Goal: Task Accomplishment & Management: Manage account settings

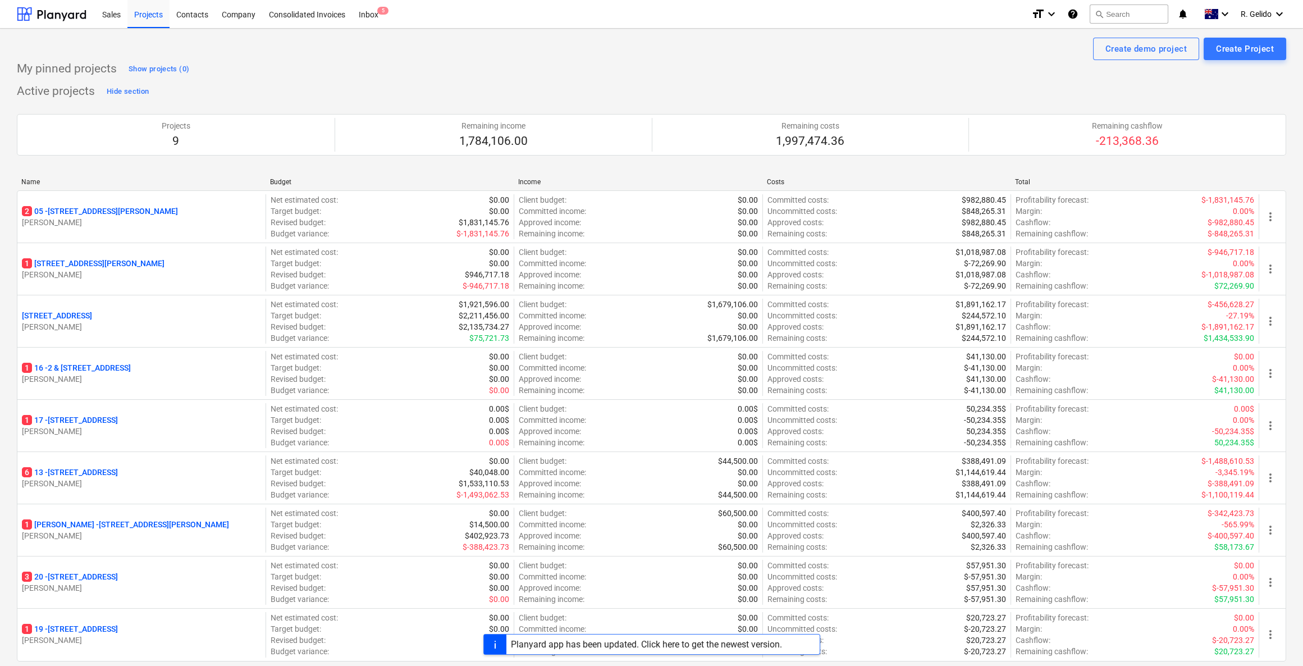
click at [0, 148] on div "Create demo project Create Project My pinned projects Show projects (0) Active …" at bounding box center [651, 572] width 1303 height 1087
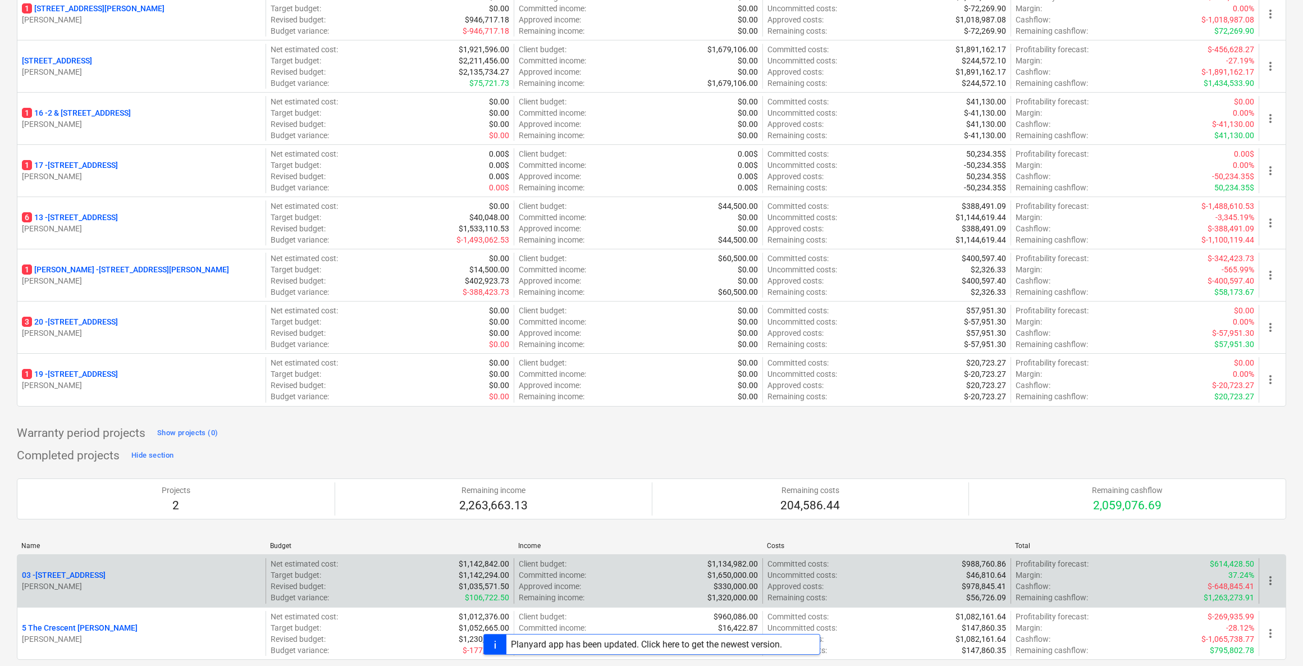
scroll to position [449, 0]
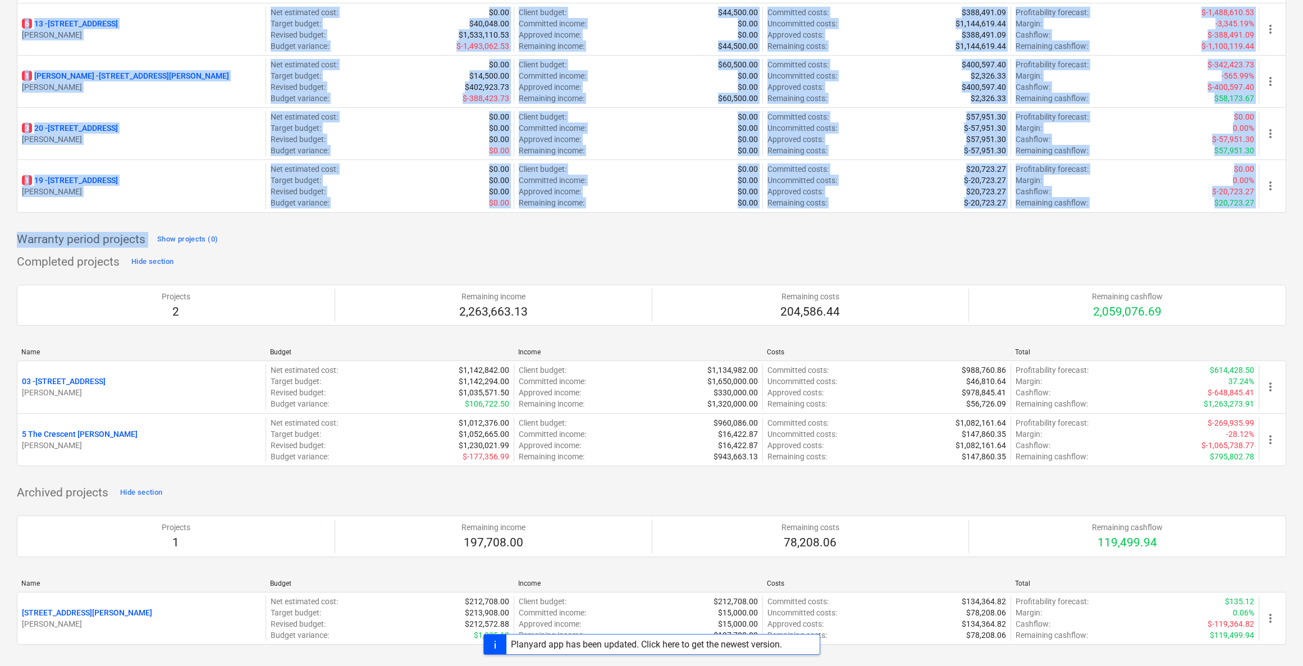
click at [1240, 231] on div "Warranty period projects Show projects (0)" at bounding box center [651, 240] width 1269 height 18
copy div "9 Remaining income 1,784,106.00 Remaining costs 1,997,474.36 Remaining cashflow…"
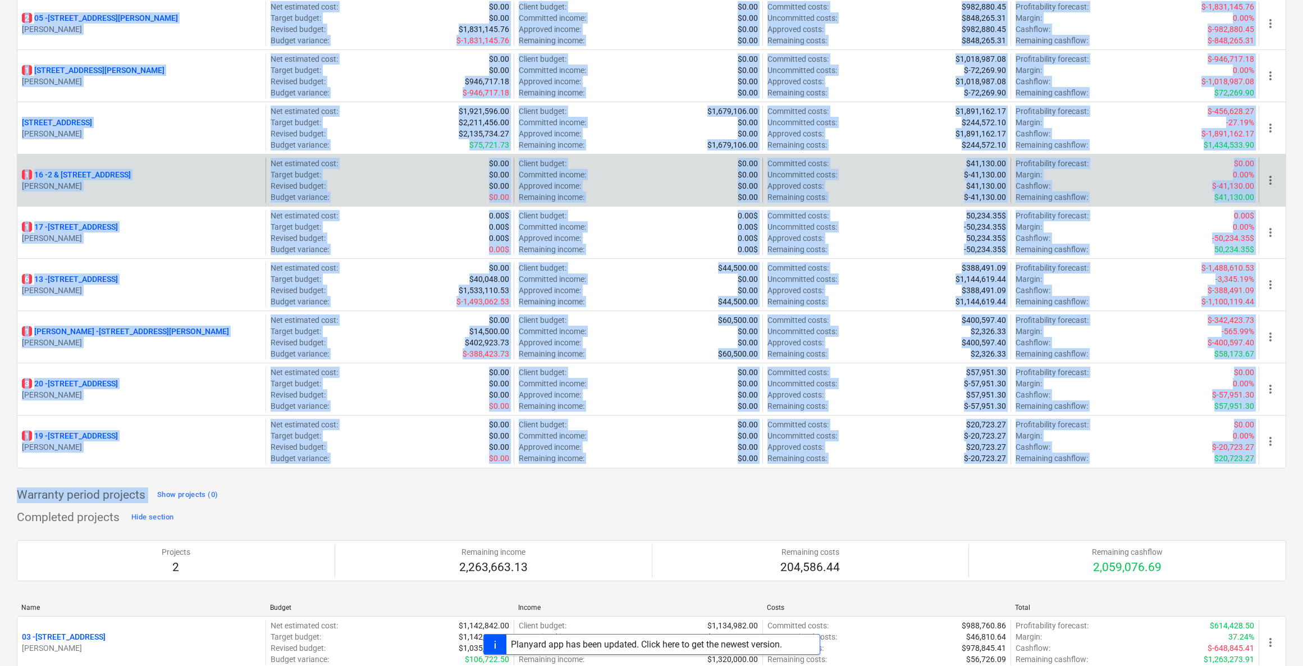
scroll to position [23, 0]
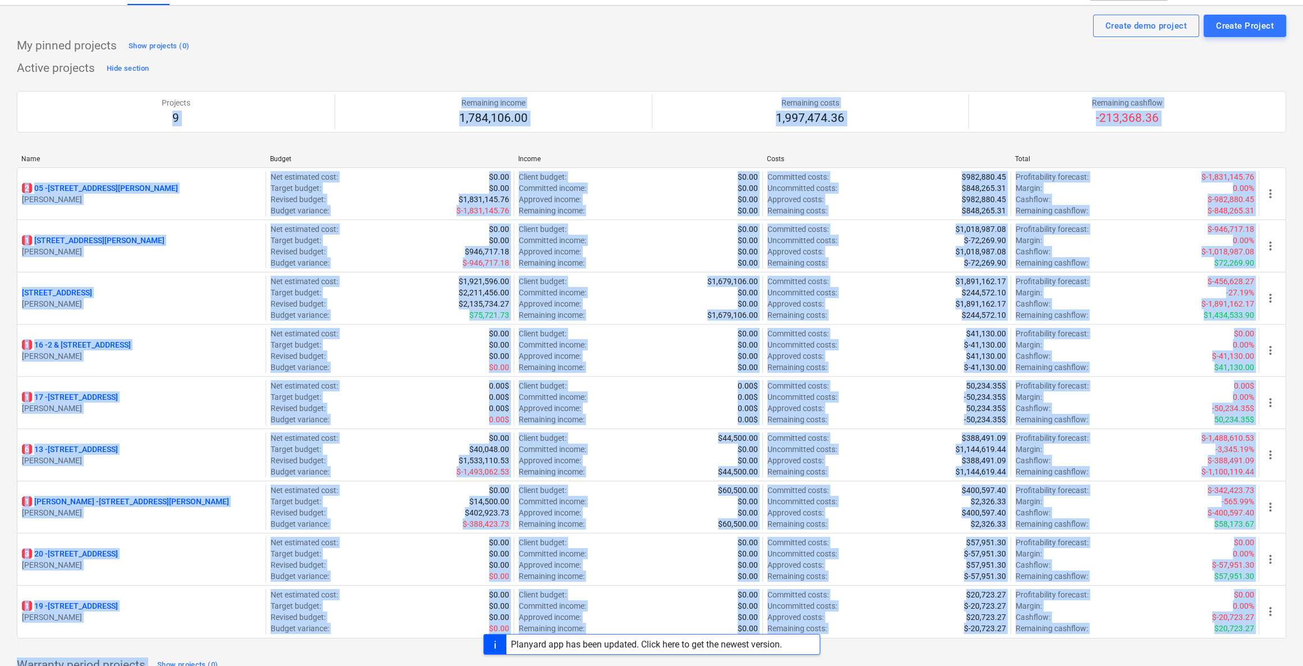
click at [0, 129] on div "Create demo project Create Project My pinned projects Show projects (0) Active …" at bounding box center [651, 549] width 1303 height 1087
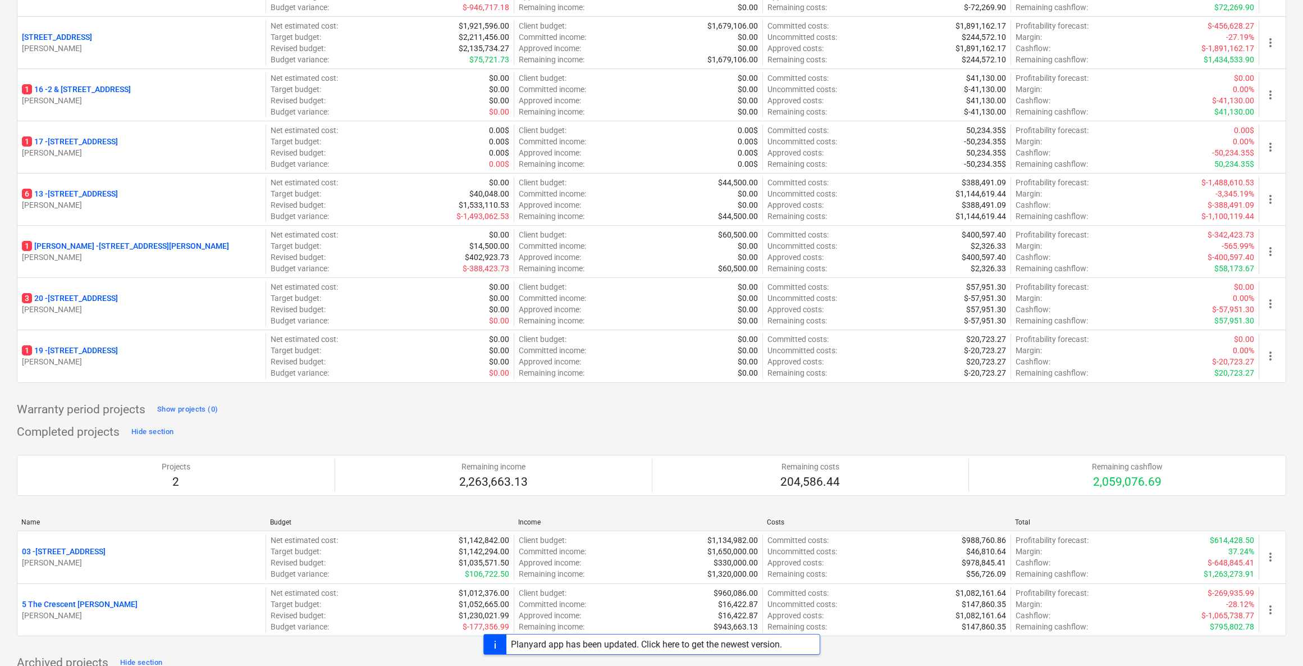
scroll to position [193, 0]
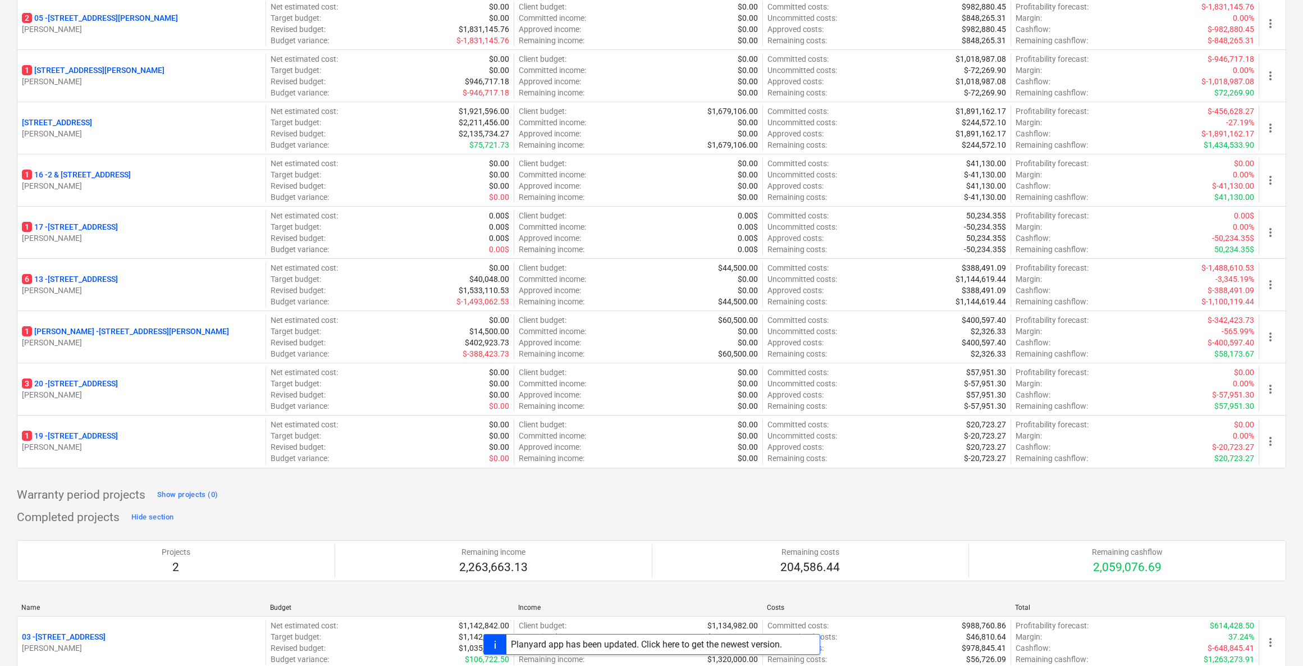
click at [327, 513] on div "Completed projects Hide section Projects 2 Remaining income 2,263,663.13 Remain…" at bounding box center [651, 622] width 1269 height 226
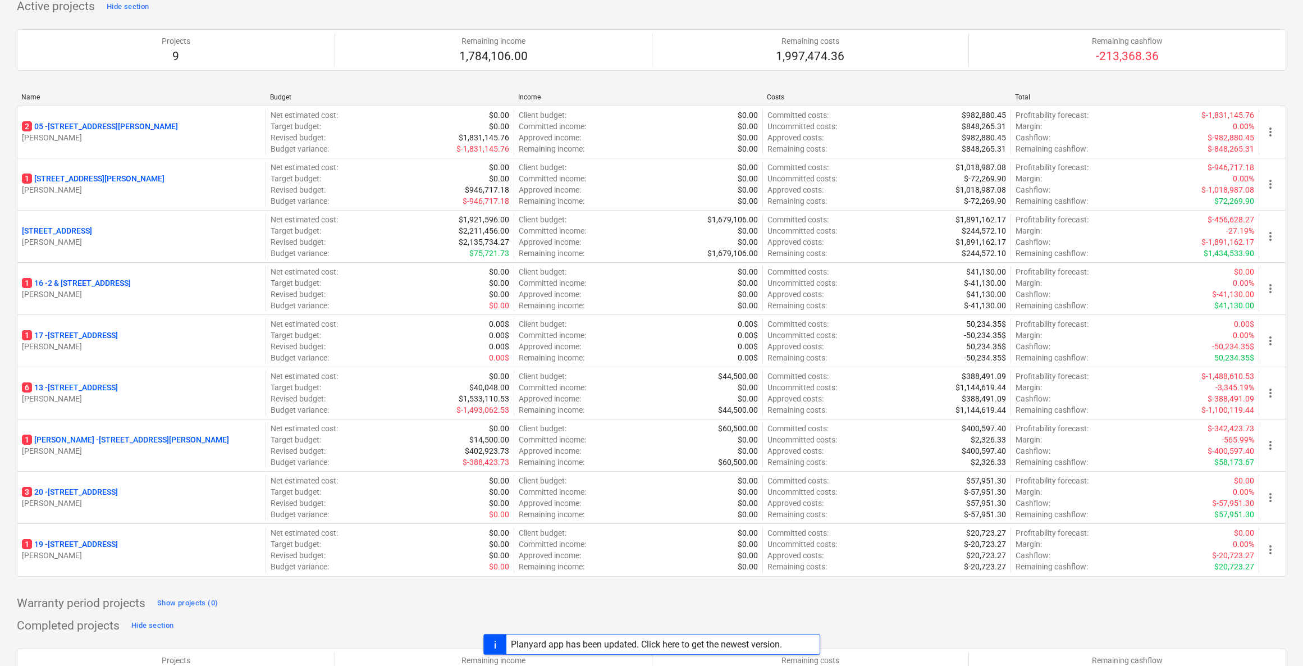
scroll to position [0, 0]
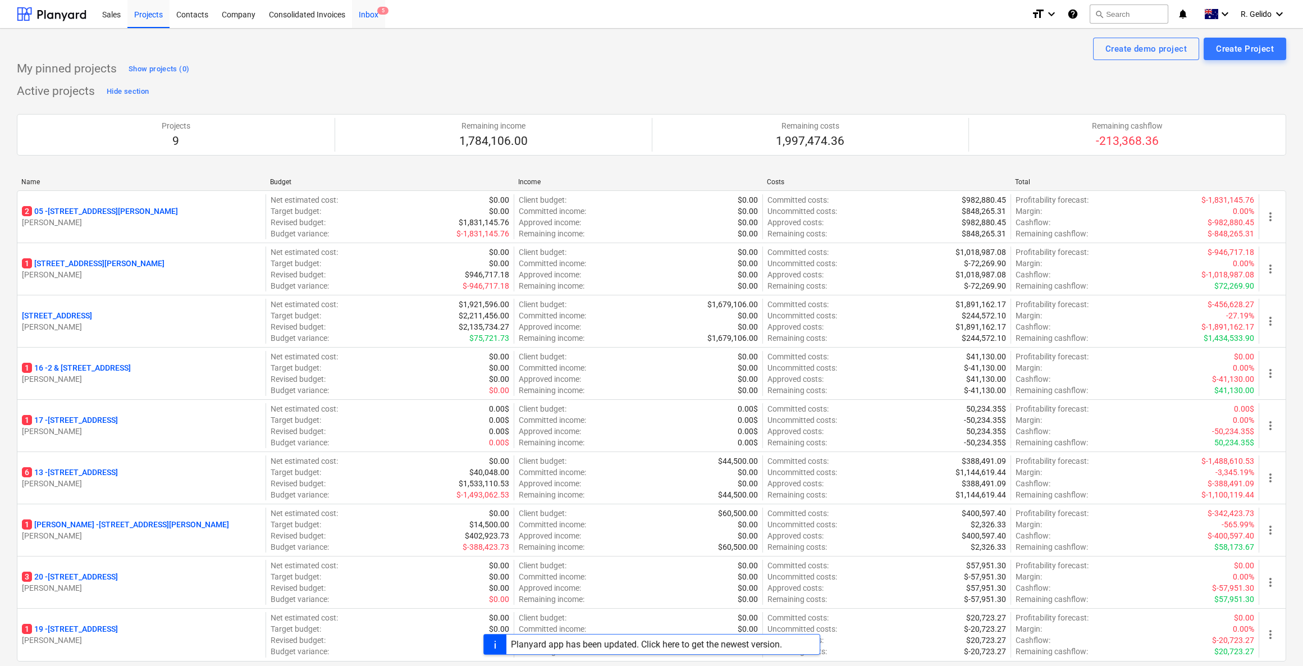
click at [363, 14] on div "Inbox 5" at bounding box center [368, 13] width 33 height 29
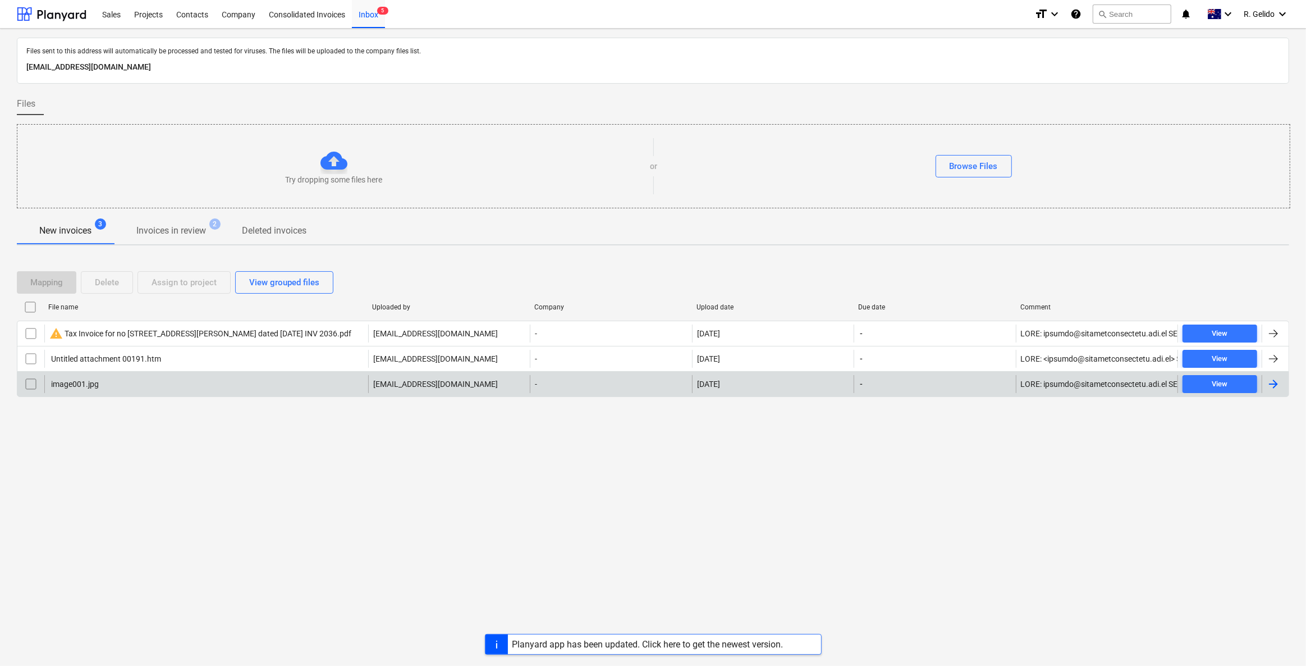
click at [35, 379] on input "checkbox" at bounding box center [31, 384] width 18 height 18
click at [97, 283] on div "Delete" at bounding box center [107, 282] width 24 height 15
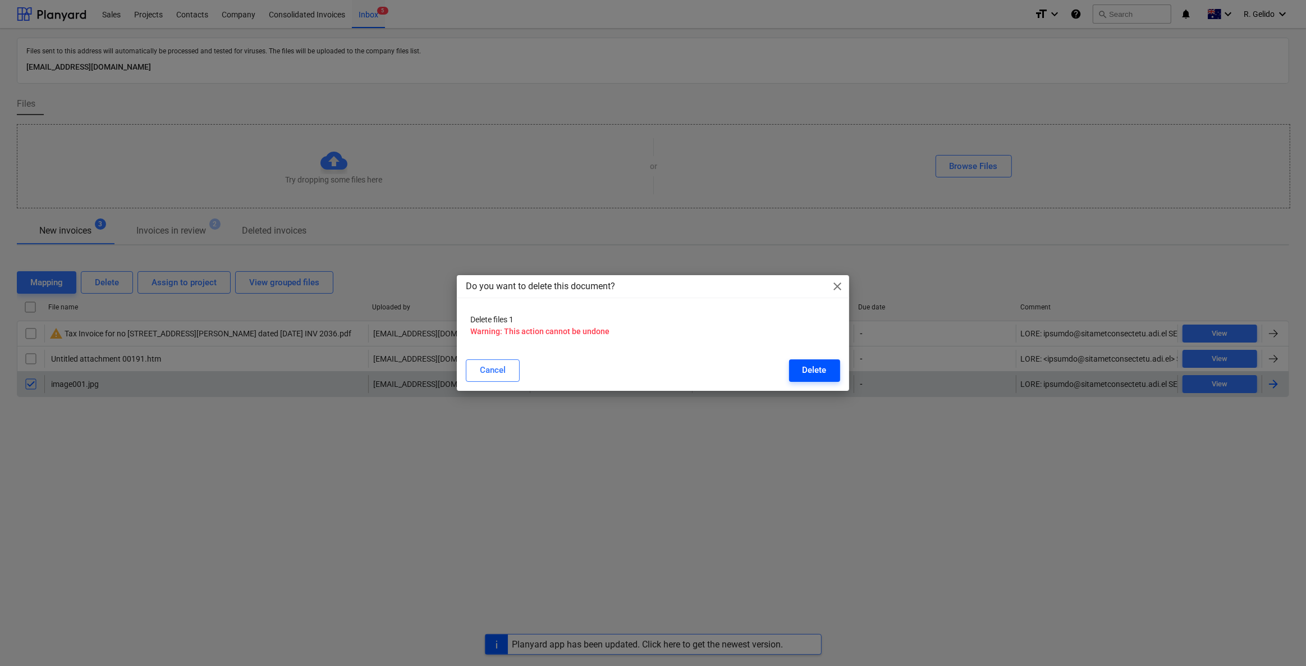
drag, startPoint x: 810, startPoint y: 373, endPoint x: 802, endPoint y: 367, distance: 9.7
click at [809, 373] on div "Delete" at bounding box center [815, 370] width 24 height 15
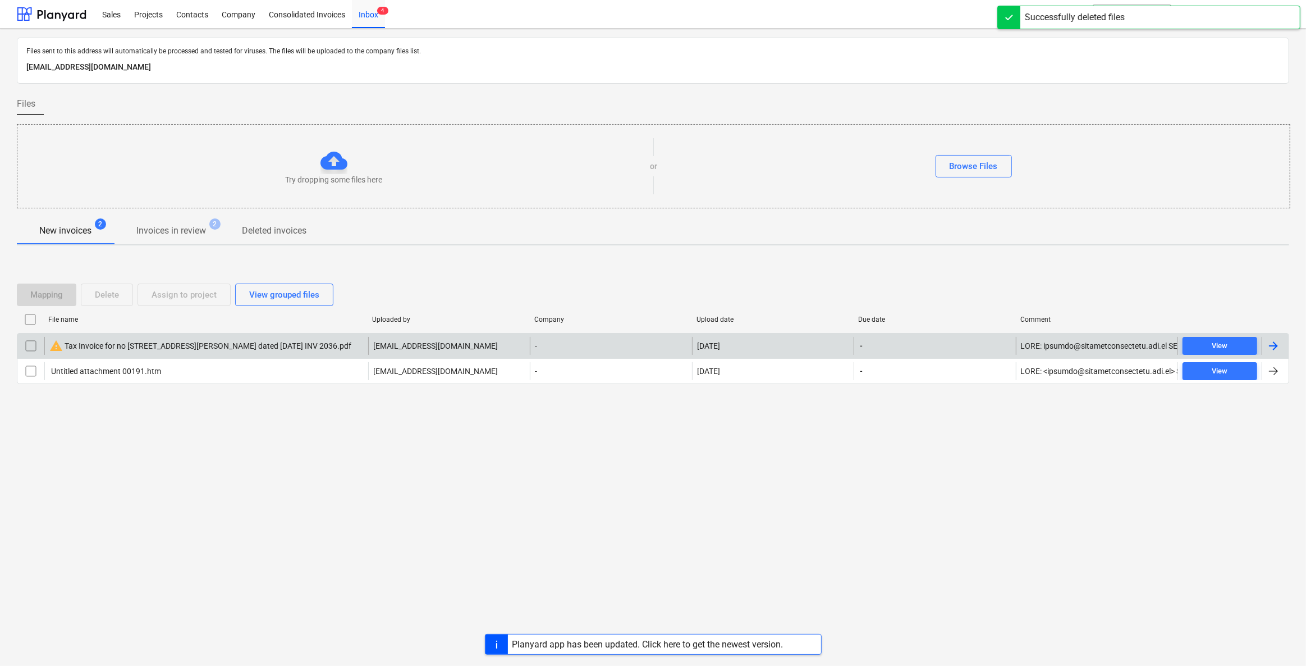
click at [232, 347] on div "warning Tax Invoice for [STREET_ADDRESS][PERSON_NAME] dated [DATE] INV 2036.pdf" at bounding box center [200, 345] width 302 height 13
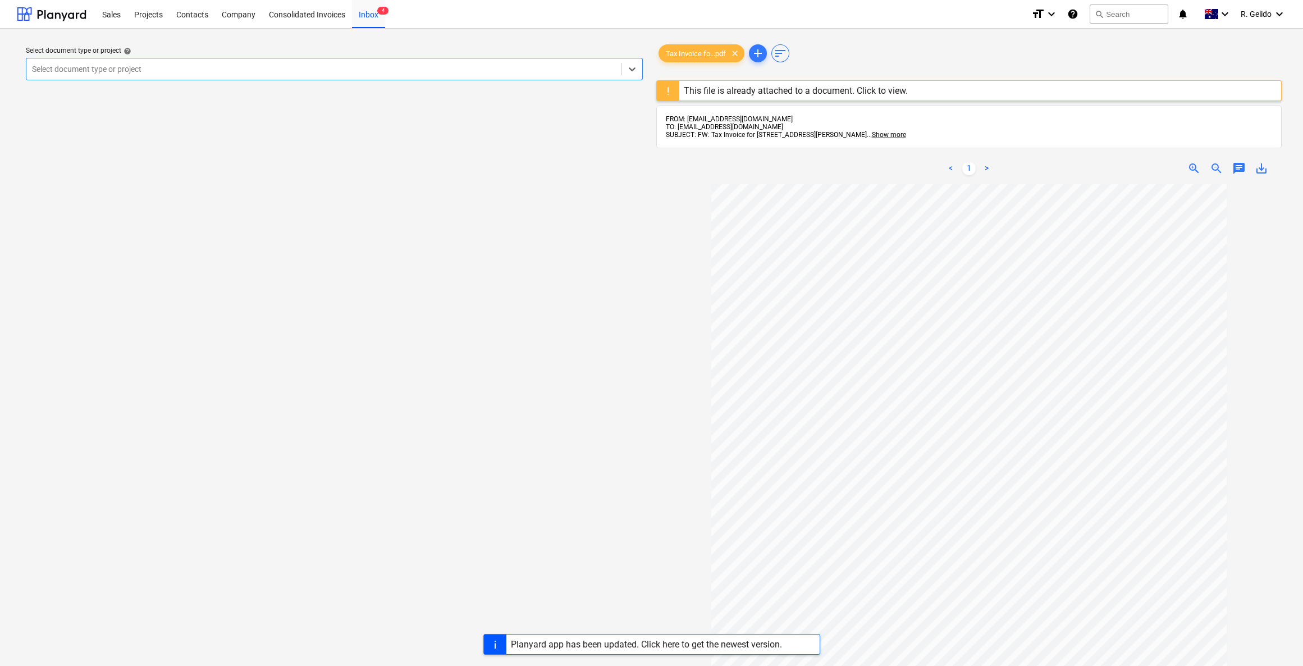
scroll to position [34, 0]
click at [319, 15] on div "Consolidated Invoices" at bounding box center [307, 13] width 90 height 29
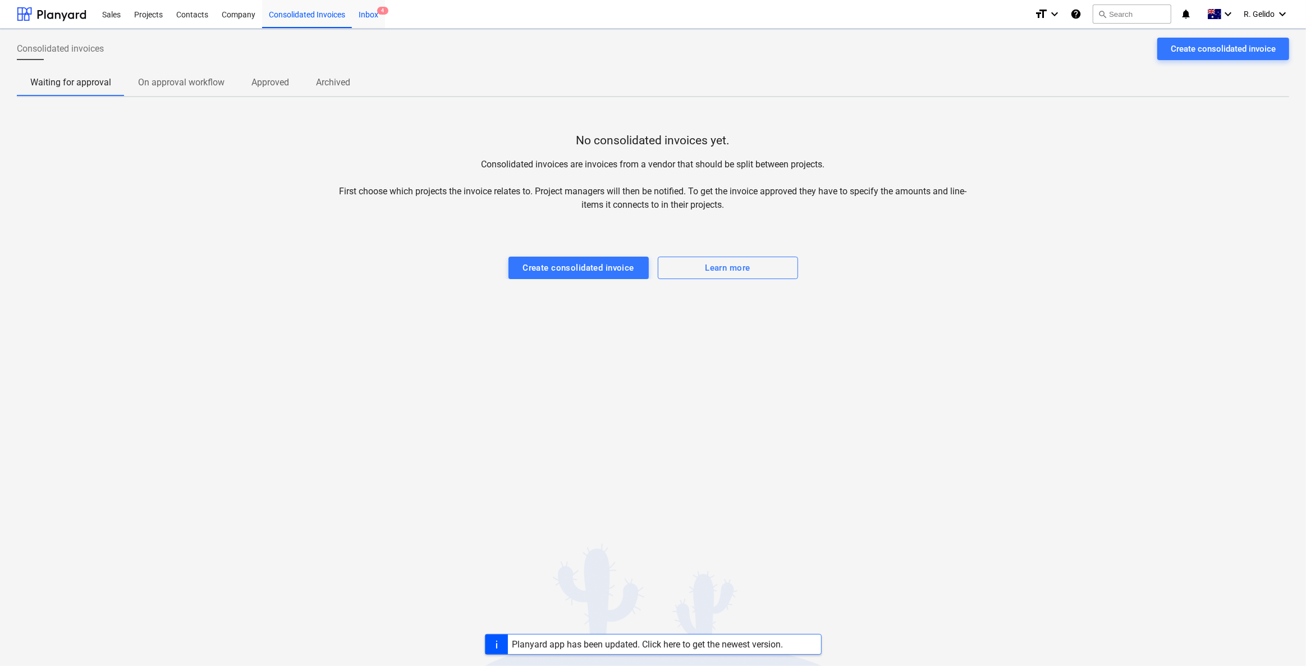
drag, startPoint x: 365, startPoint y: 6, endPoint x: 362, endPoint y: 19, distance: 13.5
click at [365, 6] on div "Inbox 4" at bounding box center [368, 13] width 33 height 29
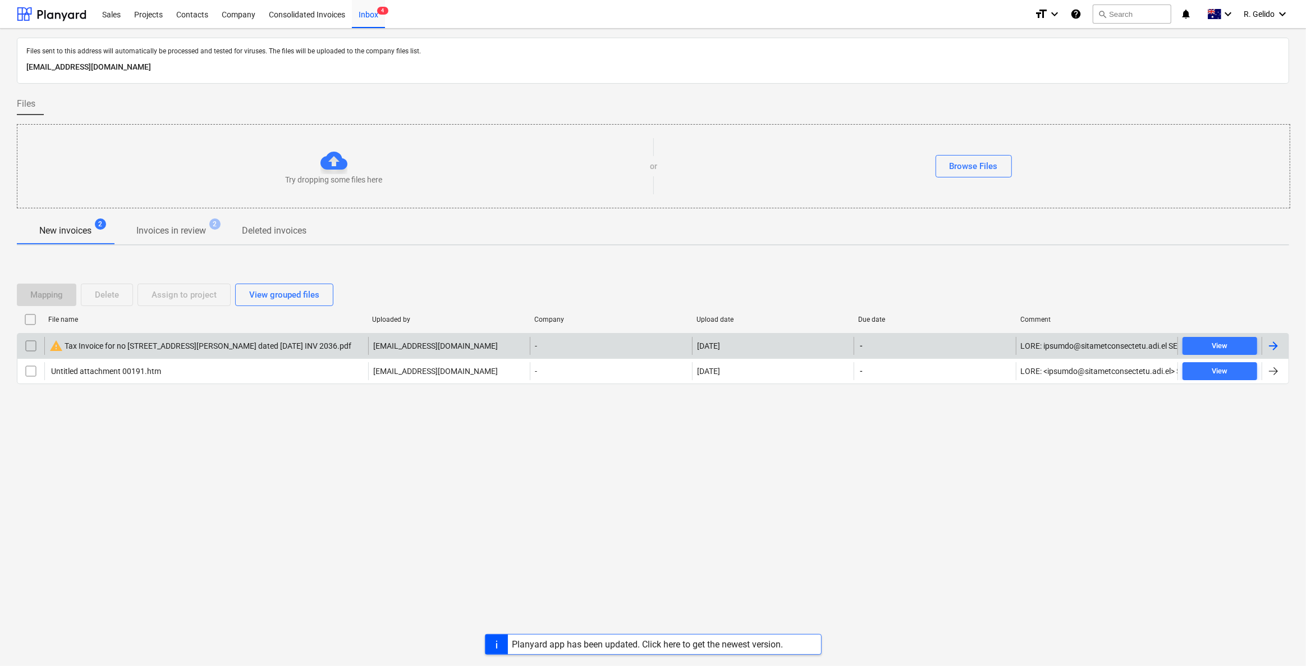
click at [28, 344] on input "checkbox" at bounding box center [31, 346] width 18 height 18
click at [95, 296] on div "Delete" at bounding box center [107, 294] width 24 height 15
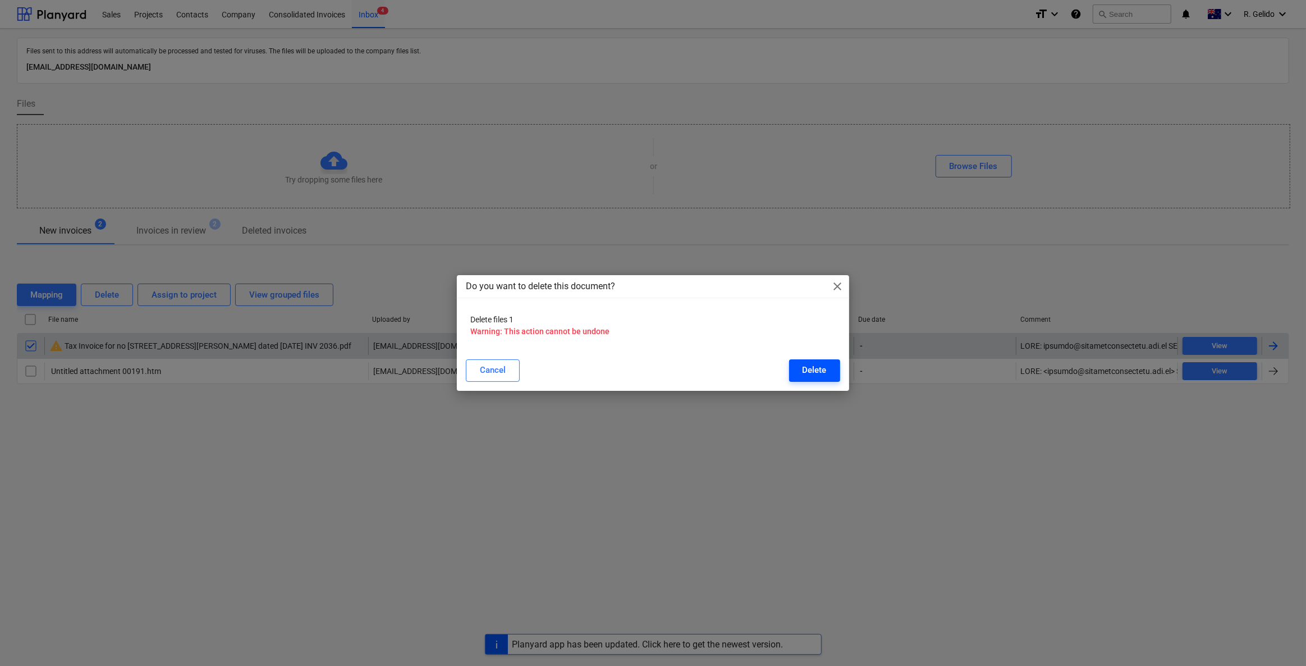
click at [813, 371] on div "Delete" at bounding box center [815, 370] width 24 height 15
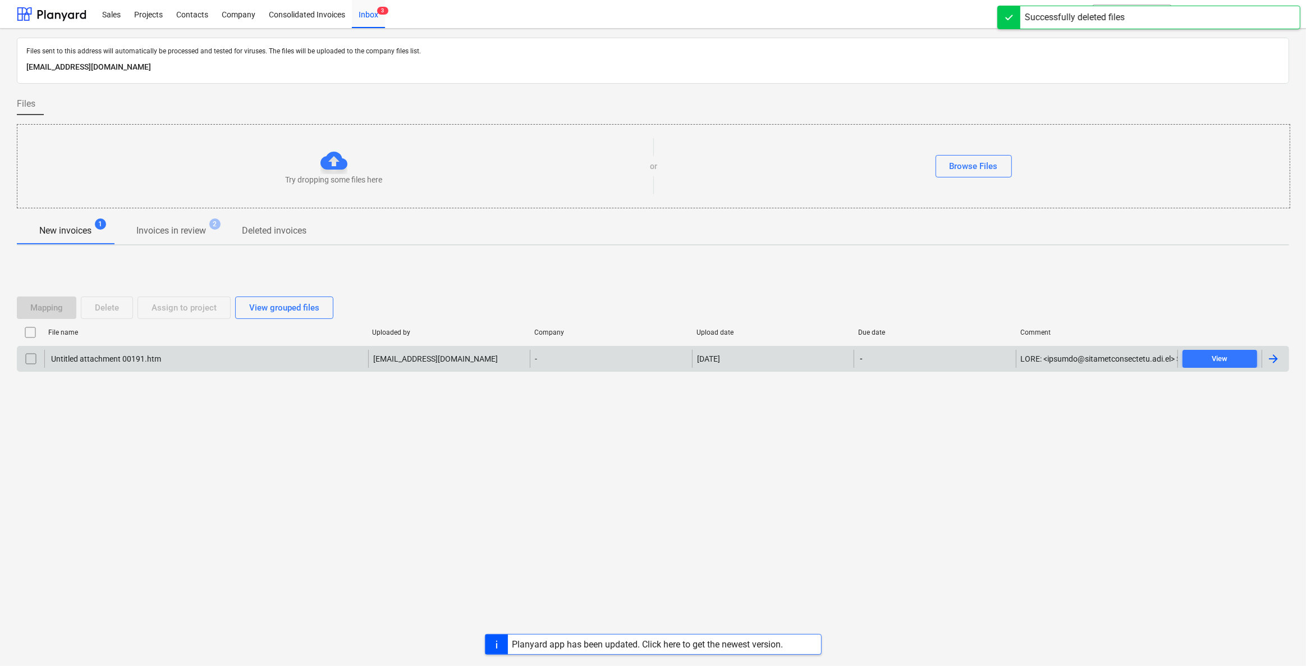
click at [337, 464] on div "Files sent to this address will automatically be processed and tested for virus…" at bounding box center [653, 347] width 1306 height 637
click at [157, 13] on div "Projects" at bounding box center [148, 13] width 42 height 29
